Goal: Task Accomplishment & Management: Complete application form

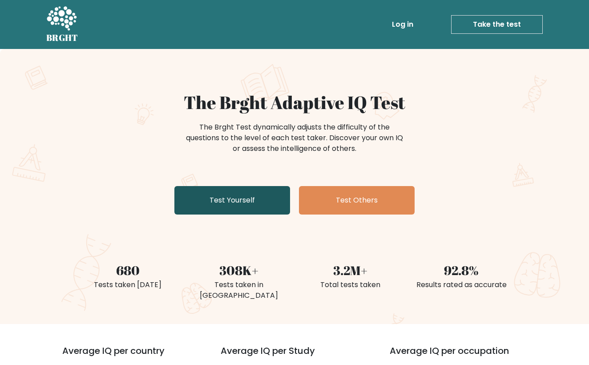
click at [248, 204] on link "Test Yourself" at bounding box center [232, 200] width 116 height 28
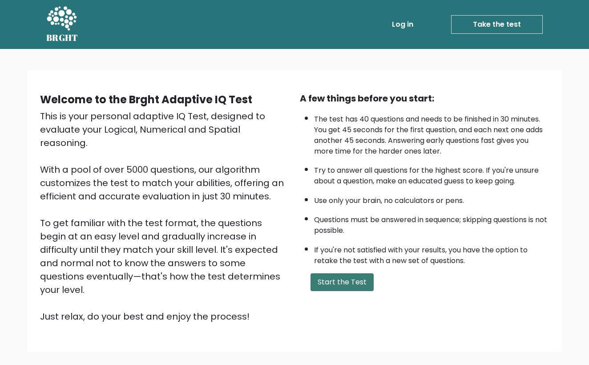
click at [345, 291] on button "Start the Test" at bounding box center [341, 282] width 63 height 18
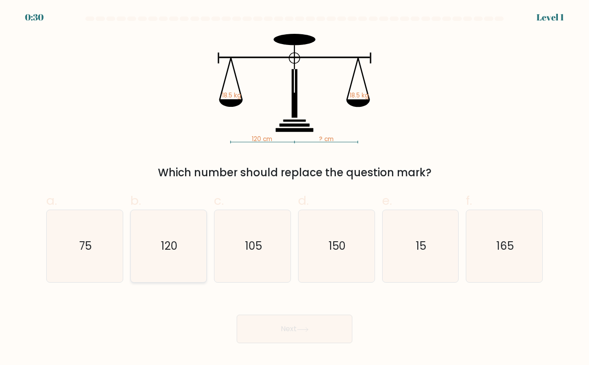
click at [174, 252] on text "120" at bounding box center [169, 246] width 16 height 15
click at [294, 188] on input "b. 120" at bounding box center [294, 185] width 0 height 6
radio input "true"
click at [282, 330] on button "Next" at bounding box center [295, 328] width 116 height 28
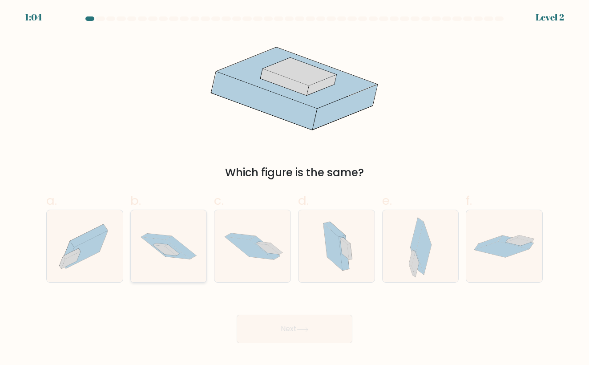
click at [170, 242] on icon at bounding box center [181, 247] width 30 height 23
click at [294, 188] on input "b." at bounding box center [294, 185] width 0 height 6
radio input "true"
click at [293, 326] on button "Next" at bounding box center [295, 328] width 116 height 28
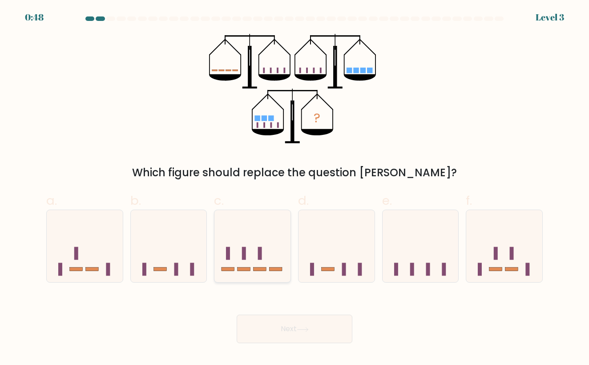
click at [273, 265] on icon at bounding box center [252, 246] width 76 height 63
click at [294, 188] on input "c." at bounding box center [294, 185] width 0 height 6
radio input "true"
click at [289, 326] on button "Next" at bounding box center [295, 328] width 116 height 28
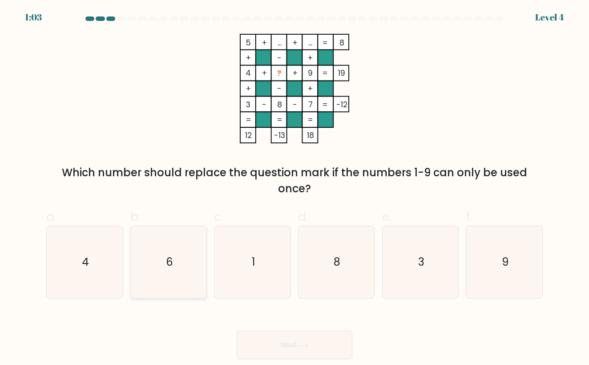
click at [166, 279] on icon "6" at bounding box center [168, 262] width 72 height 72
click at [294, 188] on input "b. 6" at bounding box center [294, 185] width 0 height 6
radio input "true"
click at [296, 344] on button "Next" at bounding box center [295, 344] width 116 height 28
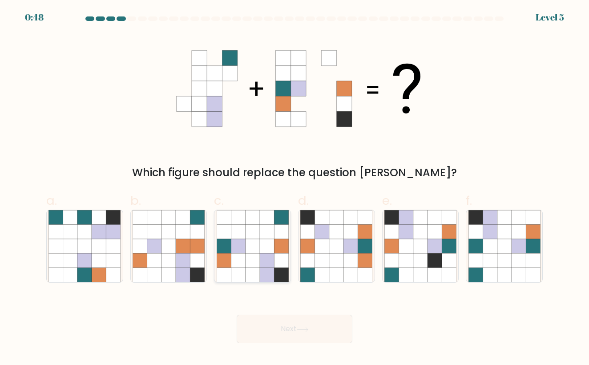
click at [284, 260] on icon at bounding box center [281, 260] width 14 height 14
click at [294, 188] on input "c." at bounding box center [294, 185] width 0 height 6
radio input "true"
click at [323, 325] on button "Next" at bounding box center [295, 328] width 116 height 28
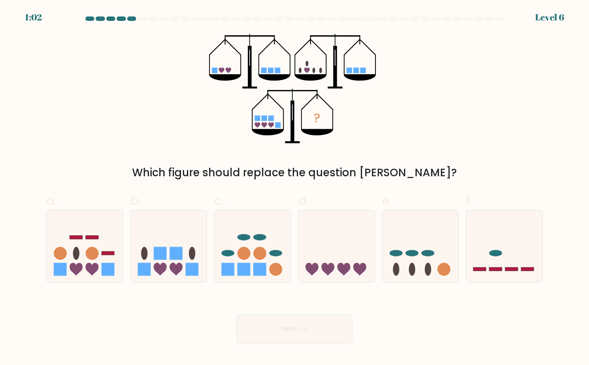
click at [302, 120] on icon "?" at bounding box center [294, 88] width 171 height 109
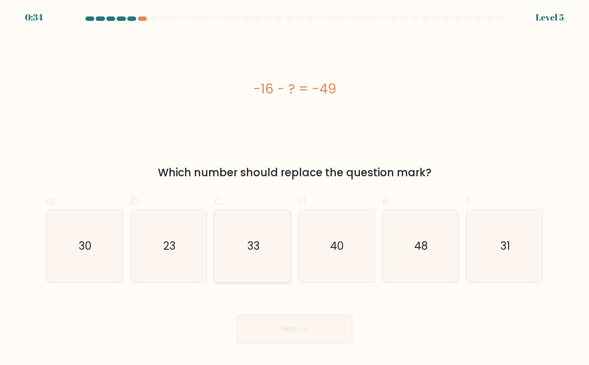
click at [263, 243] on icon "33" at bounding box center [253, 246] width 72 height 72
click at [294, 188] on input "c. 33" at bounding box center [294, 185] width 0 height 6
radio input "true"
click at [289, 322] on button "Next" at bounding box center [295, 328] width 116 height 28
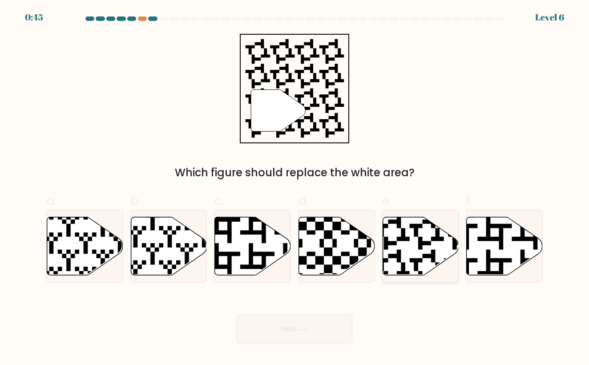
click at [420, 259] on icon at bounding box center [444, 215] width 138 height 138
click at [295, 188] on input "e." at bounding box center [294, 185] width 0 height 6
radio input "true"
click at [290, 331] on button "Next" at bounding box center [295, 328] width 116 height 28
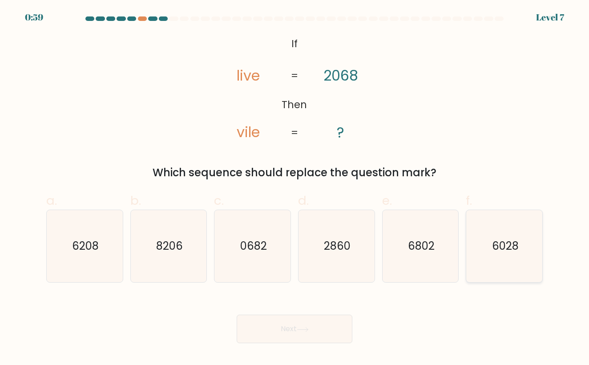
click at [491, 252] on icon "6028" at bounding box center [504, 246] width 72 height 72
click at [295, 188] on input "f. 6028" at bounding box center [294, 185] width 0 height 6
radio input "true"
click at [287, 327] on button "Next" at bounding box center [295, 328] width 116 height 28
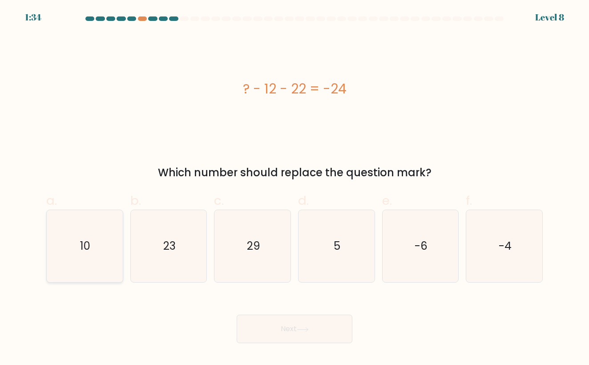
click at [101, 241] on icon "10" at bounding box center [84, 246] width 72 height 72
click at [294, 188] on input "a. 10" at bounding box center [294, 185] width 0 height 6
radio input "true"
click at [306, 329] on icon at bounding box center [303, 329] width 12 height 5
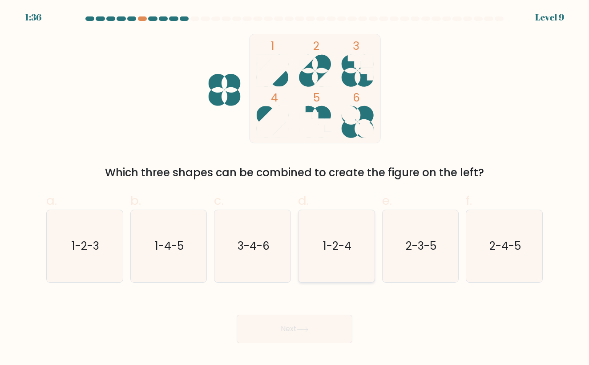
click at [337, 248] on text "1-2-4" at bounding box center [337, 246] width 28 height 15
click at [295, 188] on input "d. 1-2-4" at bounding box center [294, 185] width 0 height 6
radio input "true"
click at [289, 340] on button "Next" at bounding box center [295, 328] width 116 height 28
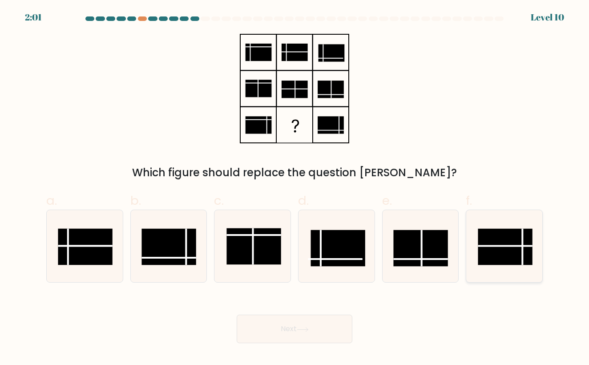
click at [508, 249] on rect at bounding box center [505, 247] width 54 height 36
click at [295, 188] on input "f." at bounding box center [294, 185] width 0 height 6
radio input "true"
click at [301, 325] on button "Next" at bounding box center [295, 328] width 116 height 28
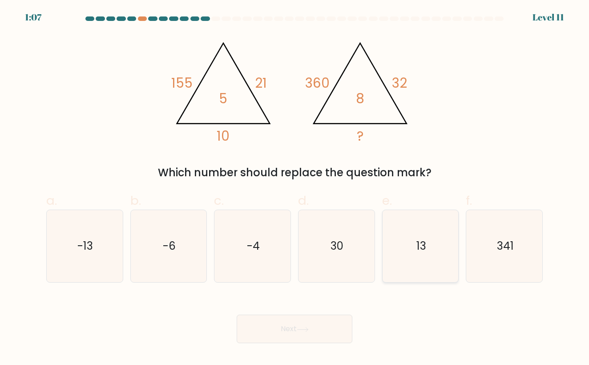
click at [411, 251] on icon "13" at bounding box center [420, 246] width 72 height 72
click at [295, 188] on input "e. 13" at bounding box center [294, 185] width 0 height 6
radio input "true"
click at [288, 322] on button "Next" at bounding box center [295, 328] width 116 height 28
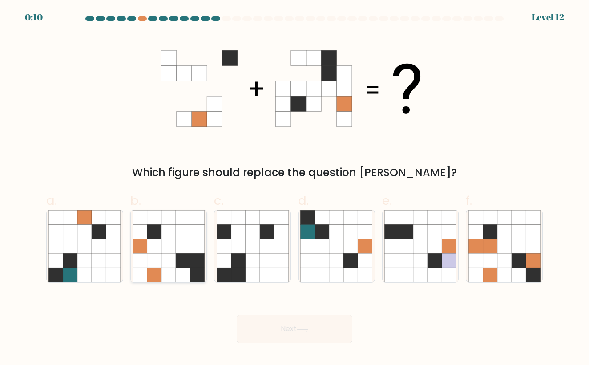
click at [180, 244] on icon at bounding box center [183, 246] width 14 height 14
click at [294, 188] on input "b." at bounding box center [294, 185] width 0 height 6
radio input "true"
click at [302, 323] on button "Next" at bounding box center [295, 328] width 116 height 28
